Goal: Information Seeking & Learning: Find specific fact

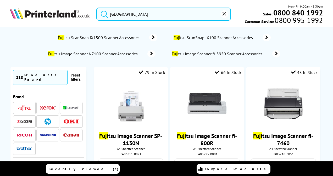
scroll to position [52, 0]
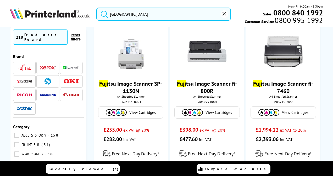
click at [99, 16] on form "[GEOGRAPHIC_DATA]" at bounding box center [163, 14] width 135 height 13
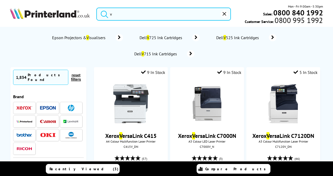
click at [101, 14] on form "v" at bounding box center [163, 14] width 135 height 13
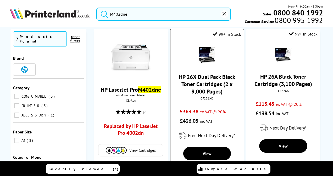
scroll to position [52, 0]
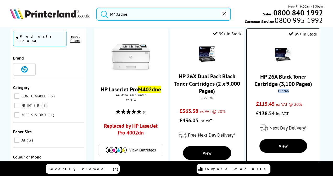
drag, startPoint x: 286, startPoint y: 90, endPoint x: 275, endPoint y: 93, distance: 11.2
click at [275, 93] on div "CF226A" at bounding box center [282, 91] width 65 height 4
copy div "CF226A"
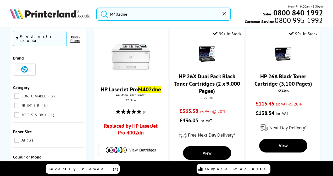
drag, startPoint x: 133, startPoint y: 16, endPoint x: 101, endPoint y: 16, distance: 32.2
click at [101, 16] on form "M402dne" at bounding box center [163, 14] width 135 height 13
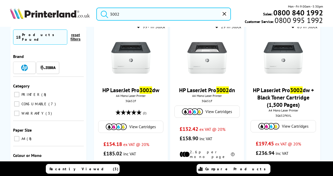
scroll to position [52, 0]
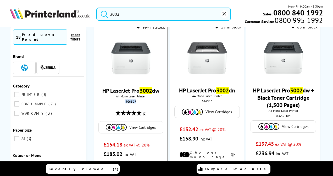
drag, startPoint x: 136, startPoint y: 102, endPoint x: 125, endPoint y: 102, distance: 10.7
click at [125, 102] on div "3G652F" at bounding box center [130, 102] width 65 height 4
copy div "3G652F"
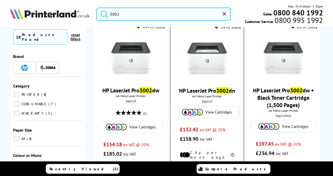
click at [212, 101] on div "3G651F" at bounding box center [206, 102] width 65 height 4
drag, startPoint x: 212, startPoint y: 101, endPoint x: 201, endPoint y: 103, distance: 10.8
click at [201, 103] on div "3G651F" at bounding box center [206, 102] width 65 height 4
copy div "3G651F"
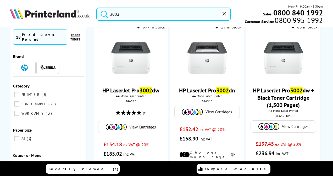
drag, startPoint x: 121, startPoint y: 14, endPoint x: 98, endPoint y: 14, distance: 23.0
click at [98, 14] on form "3002" at bounding box center [163, 14] width 135 height 13
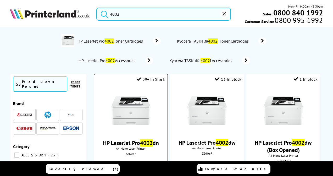
scroll to position [52, 0]
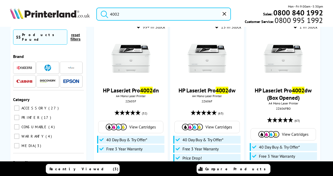
type input "4002"
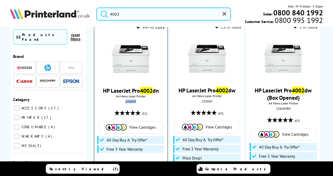
drag, startPoint x: 135, startPoint y: 102, endPoint x: 124, endPoint y: 102, distance: 11.0
click at [124, 102] on div "2Z605F" at bounding box center [130, 102] width 65 height 4
copy div "2Z605F"
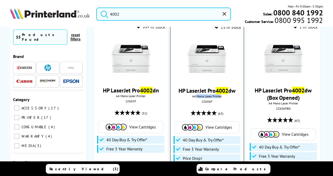
drag, startPoint x: 219, startPoint y: 97, endPoint x: 194, endPoint y: 97, distance: 25.1
click at [194, 97] on span "A4 Mono Laser Printer" at bounding box center [207, 96] width 68 height 4
drag, startPoint x: 194, startPoint y: 97, endPoint x: 190, endPoint y: 96, distance: 3.5
click at [190, 96] on span "A4 Mono Laser Printer" at bounding box center [207, 96] width 68 height 4
copy span "A4 Mono Laser Printer"
